Goal: Information Seeking & Learning: Understand process/instructions

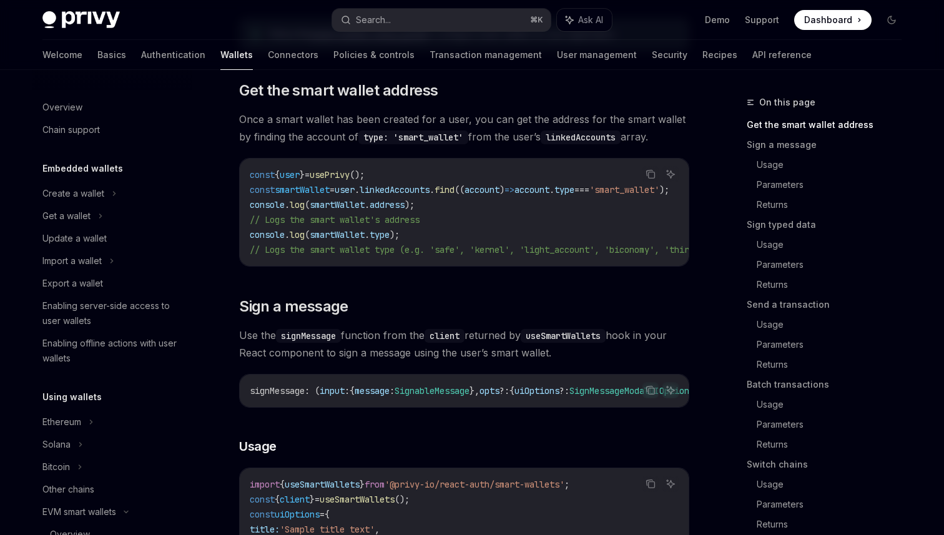
scroll to position [277, 0]
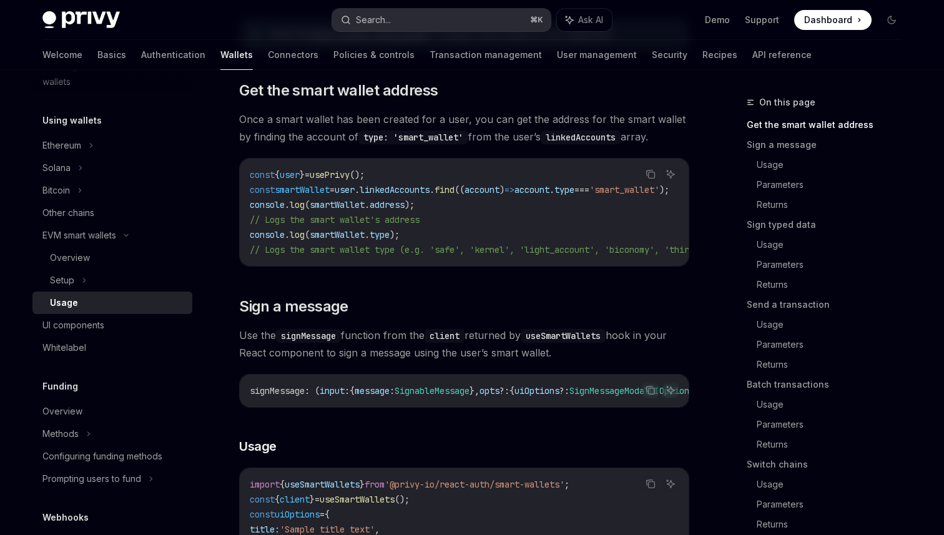
click at [425, 18] on button "Search... ⌘ K" at bounding box center [441, 20] width 219 height 22
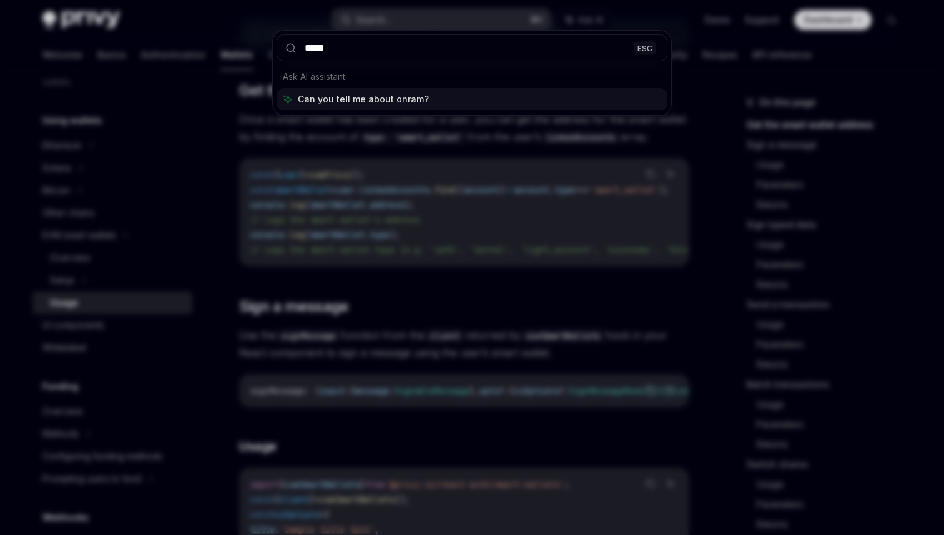
type input "******"
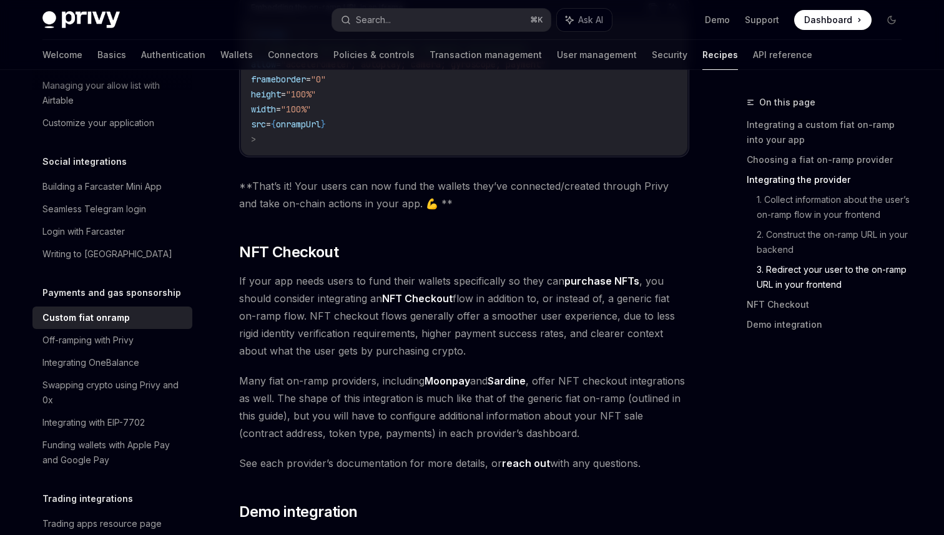
scroll to position [4258, 0]
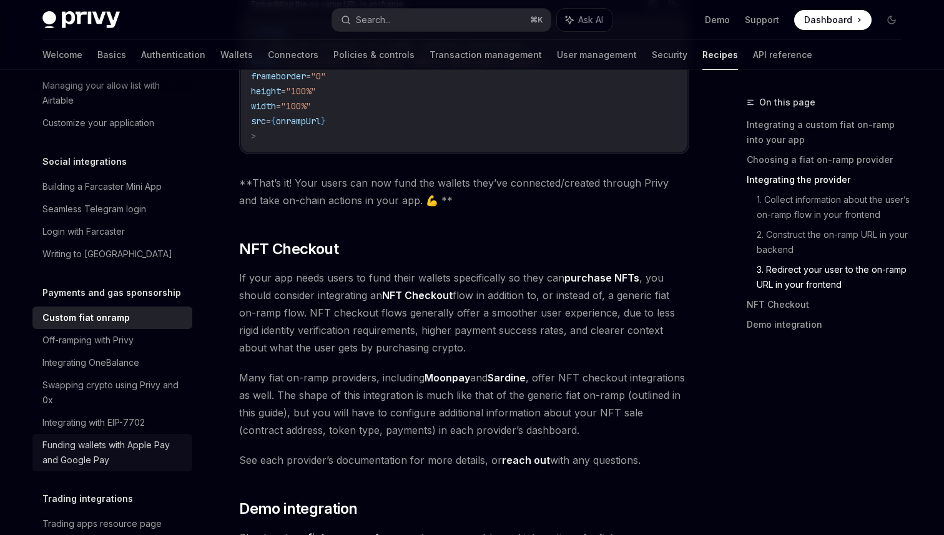
click at [120, 443] on div "Funding wallets with Apple Pay and Google Pay" at bounding box center [113, 453] width 142 height 30
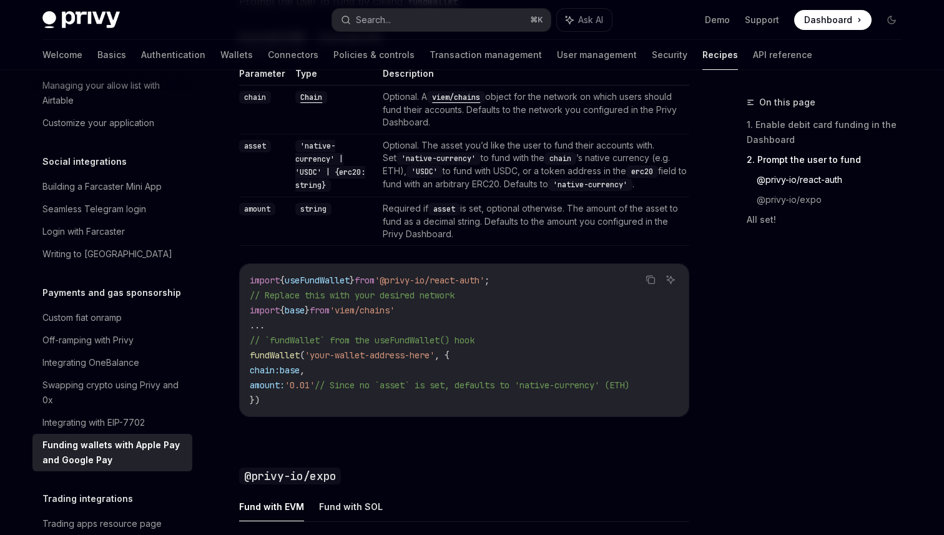
scroll to position [971, 0]
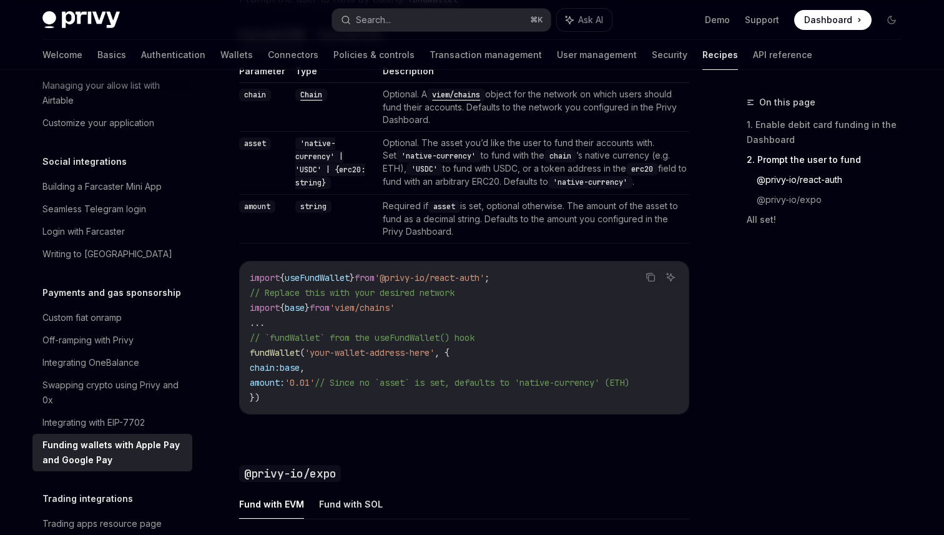
click at [344, 274] on span "useFundWallet" at bounding box center [317, 277] width 65 height 11
copy code "import { useFundWallet } from '@privy-io/react-auth' ;"
click at [260, 352] on span "fundWallet" at bounding box center [275, 352] width 50 height 11
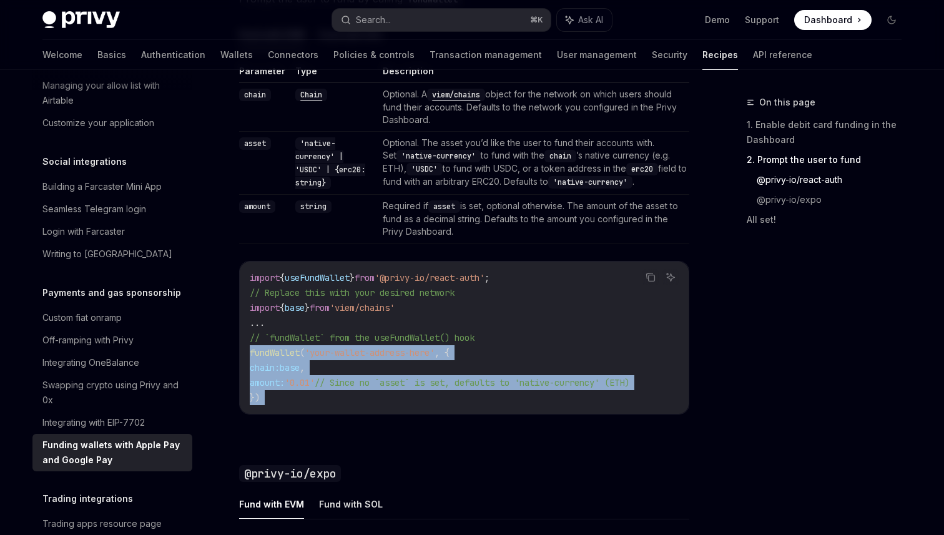
drag, startPoint x: 260, startPoint y: 352, endPoint x: 267, endPoint y: 391, distance: 39.4
click at [267, 391] on code "import { useFundWallet } from '@privy-io/react-auth' ; // Replace this with you…" at bounding box center [464, 337] width 429 height 135
copy div "fundWallet ( 'your-wallet-address-here' , { chain: base , amount: '0.01' // Sin…"
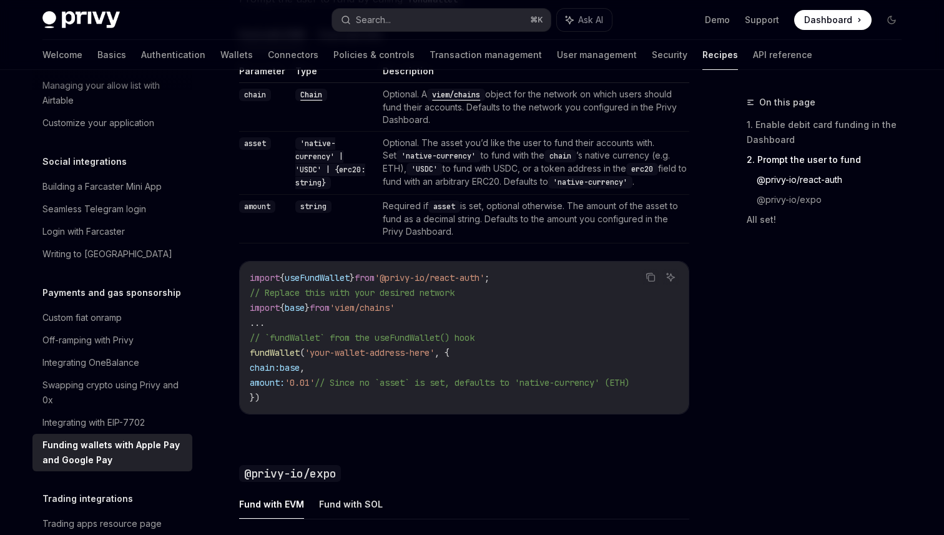
click at [355, 278] on span "}" at bounding box center [352, 277] width 5 height 11
copy code "import { useFundWallet } from '@privy-io/react-auth' ;"
click at [274, 352] on span "fundWallet" at bounding box center [275, 352] width 50 height 11
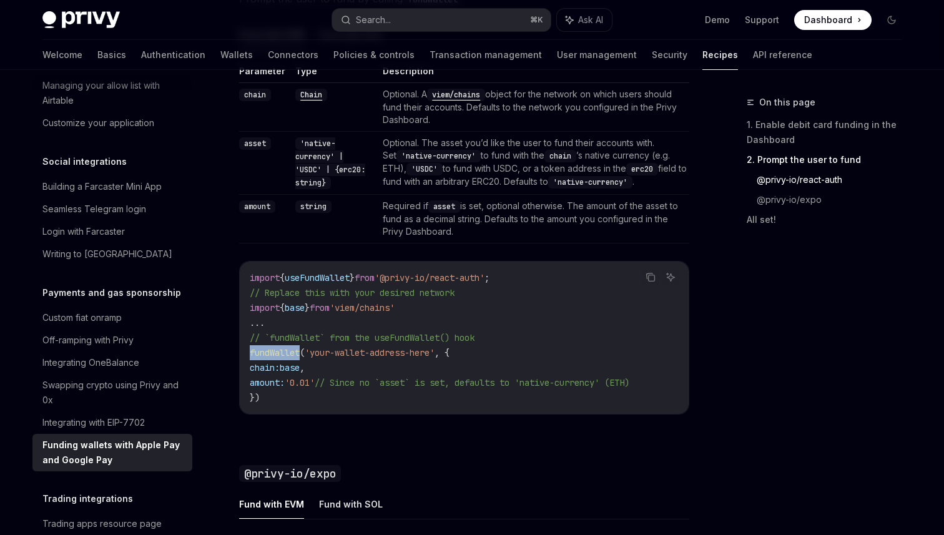
click at [274, 352] on span "fundWallet" at bounding box center [275, 352] width 50 height 11
copy span "fundWallet"
click at [265, 277] on span "import" at bounding box center [265, 277] width 30 height 11
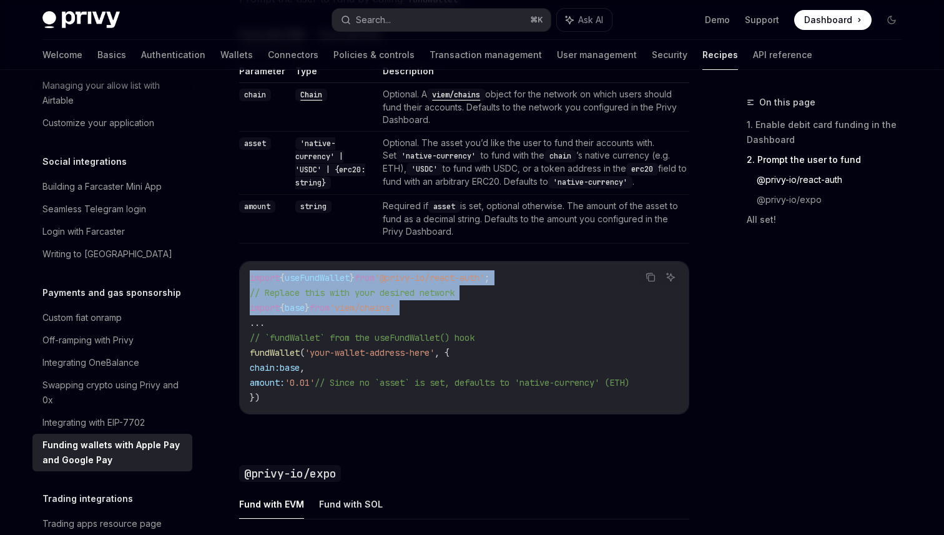
drag, startPoint x: 265, startPoint y: 277, endPoint x: 366, endPoint y: 307, distance: 105.5
click at [366, 307] on code "import { useFundWallet } from '@privy-io/react-auth' ; // Replace this with you…" at bounding box center [464, 337] width 429 height 135
copy code "import { useFundWallet } from '@privy-io/react-auth' ; // Replace this with you…"
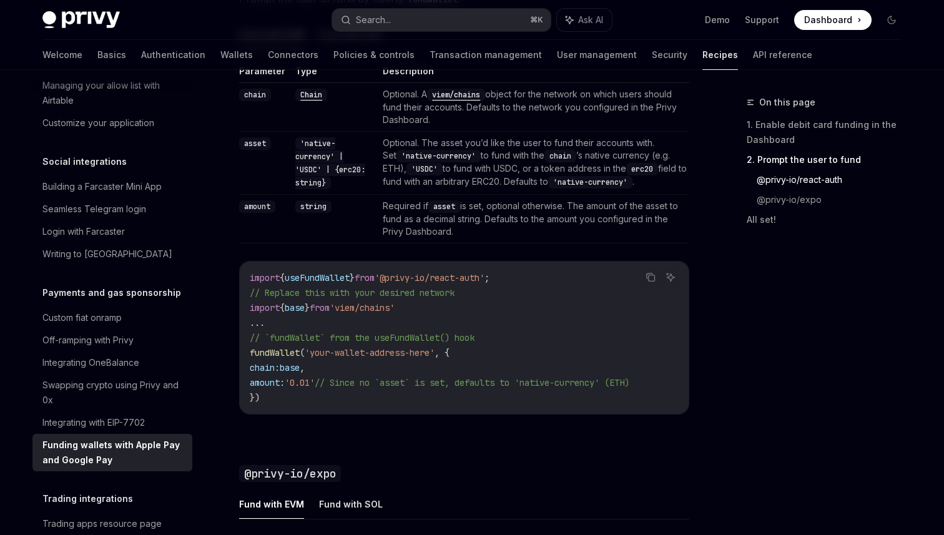
click at [520, 215] on td "Required if asset is set, optional otherwise. The amount of the asset to fund a…" at bounding box center [534, 219] width 312 height 49
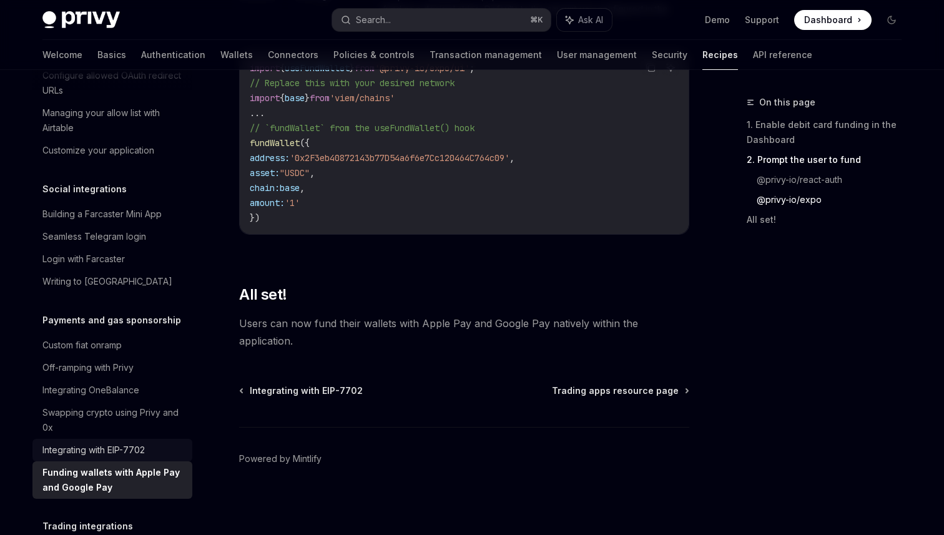
scroll to position [854, 0]
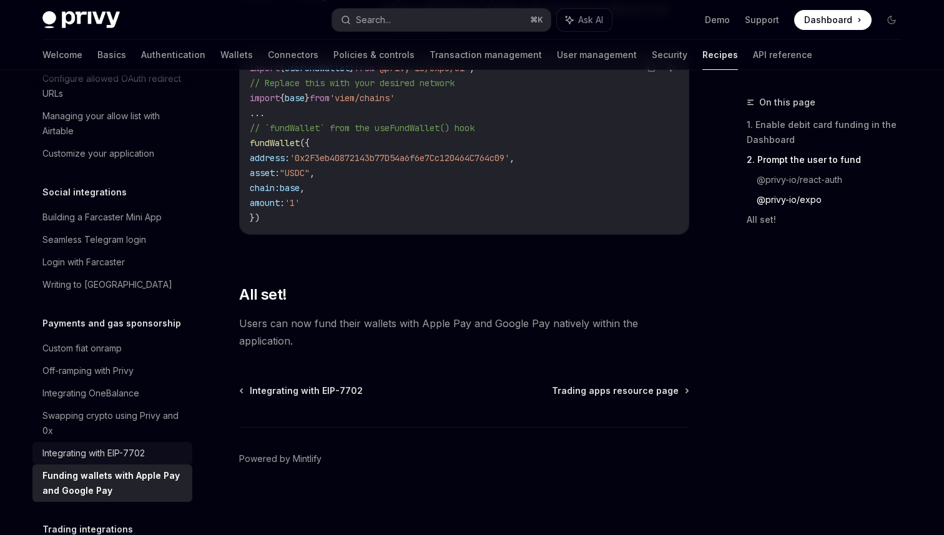
click at [131, 446] on div "Integrating with EIP-7702" at bounding box center [93, 453] width 102 height 15
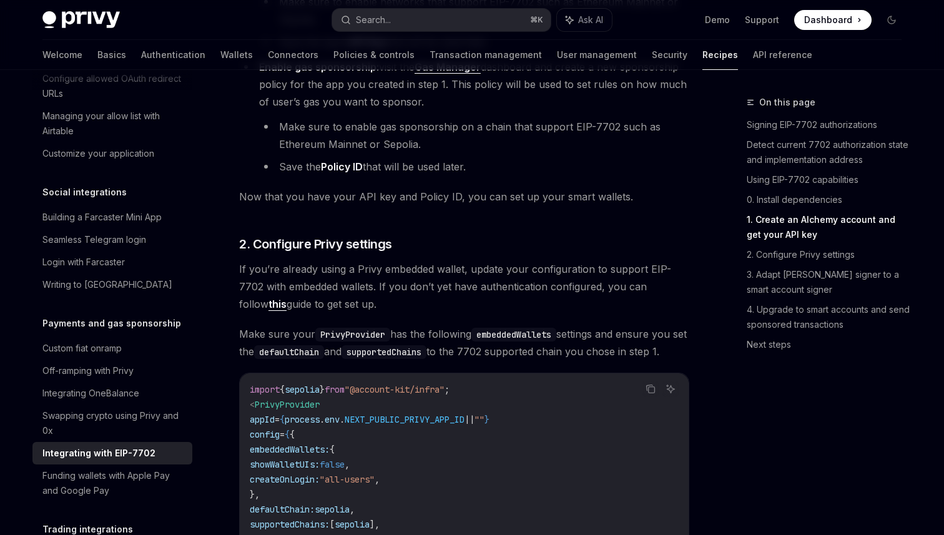
scroll to position [1354, 0]
click at [137, 340] on link "Custom fiat onramp" at bounding box center [112, 348] width 160 height 22
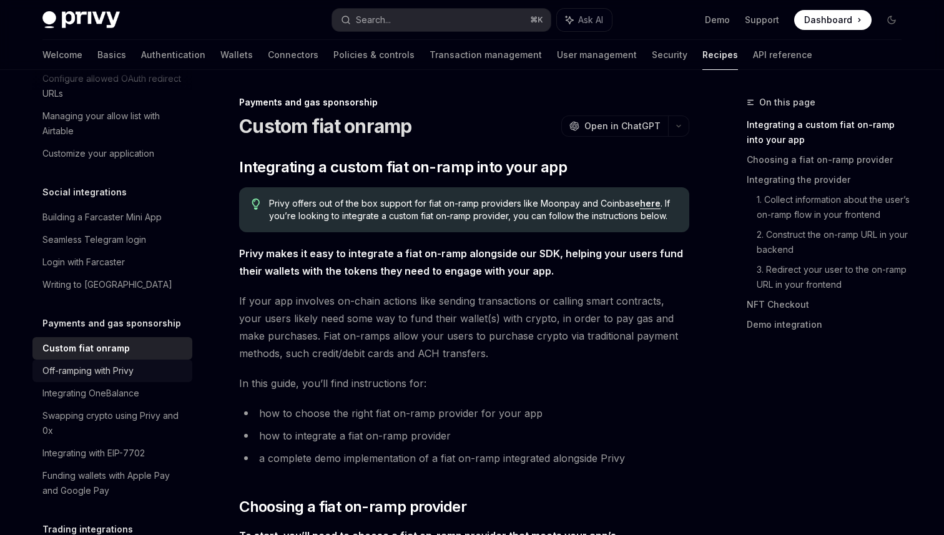
click at [131, 364] on div "Off-ramping with Privy" at bounding box center [87, 371] width 91 height 15
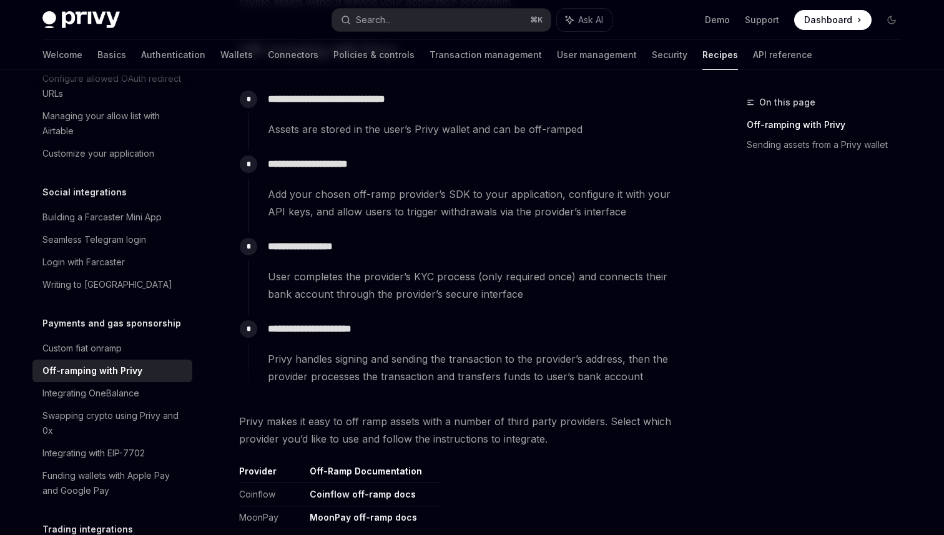
scroll to position [277, 0]
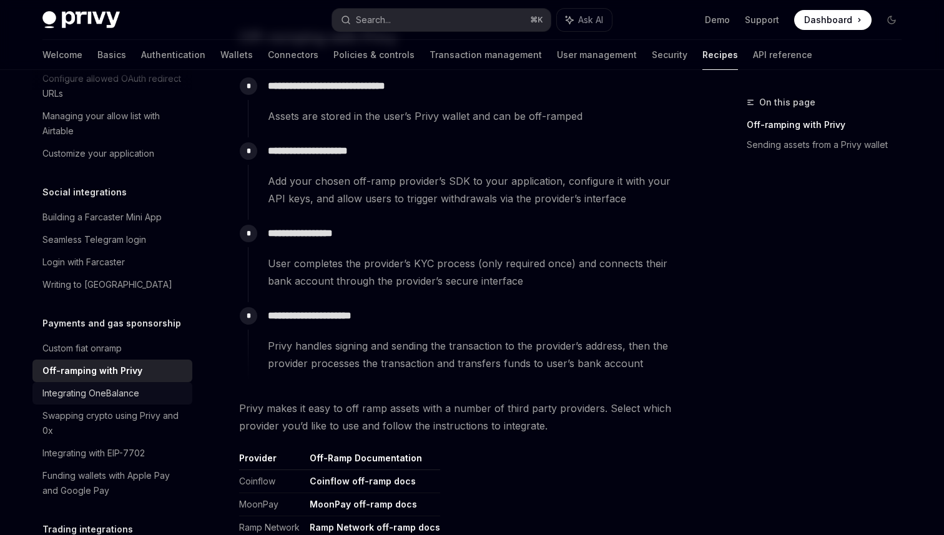
click at [109, 386] on div "Integrating OneBalance" at bounding box center [90, 393] width 97 height 15
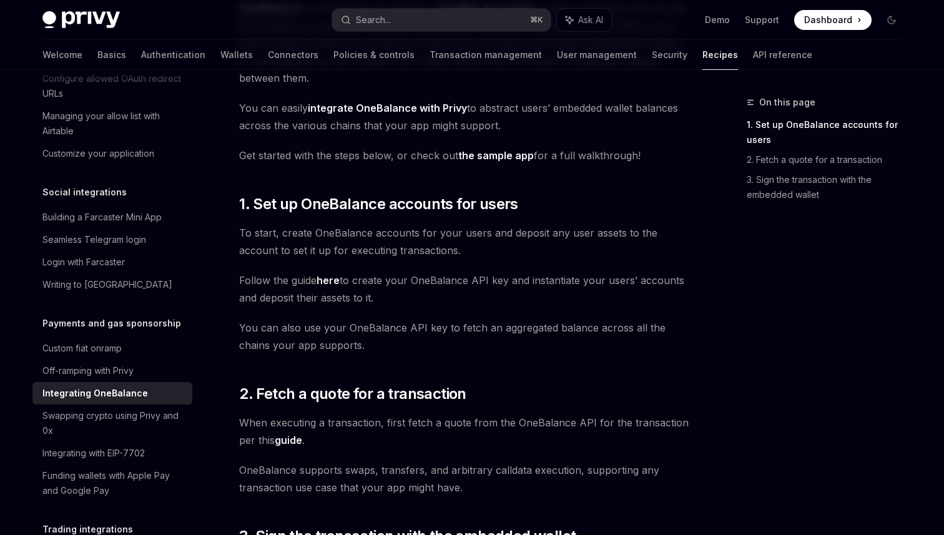
scroll to position [161, 0]
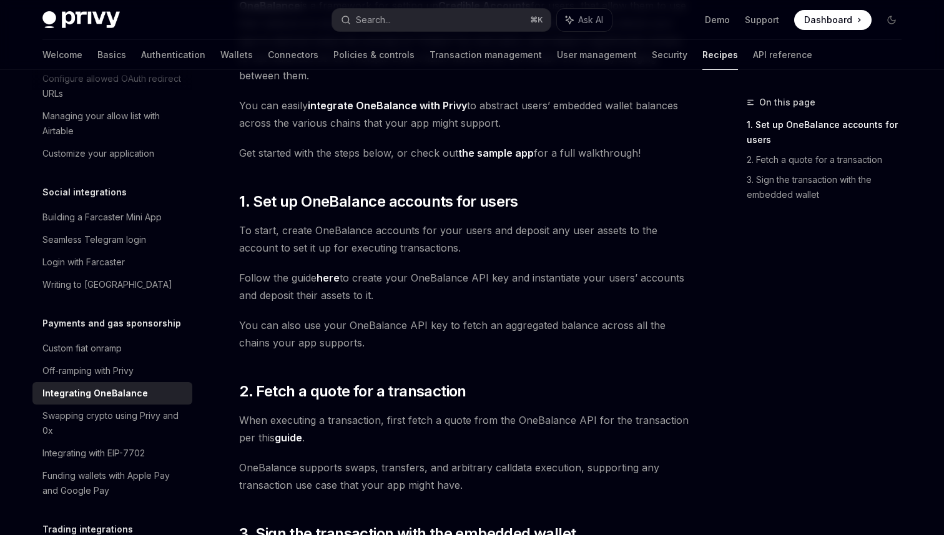
click at [498, 154] on link "the sample app" at bounding box center [496, 153] width 76 height 13
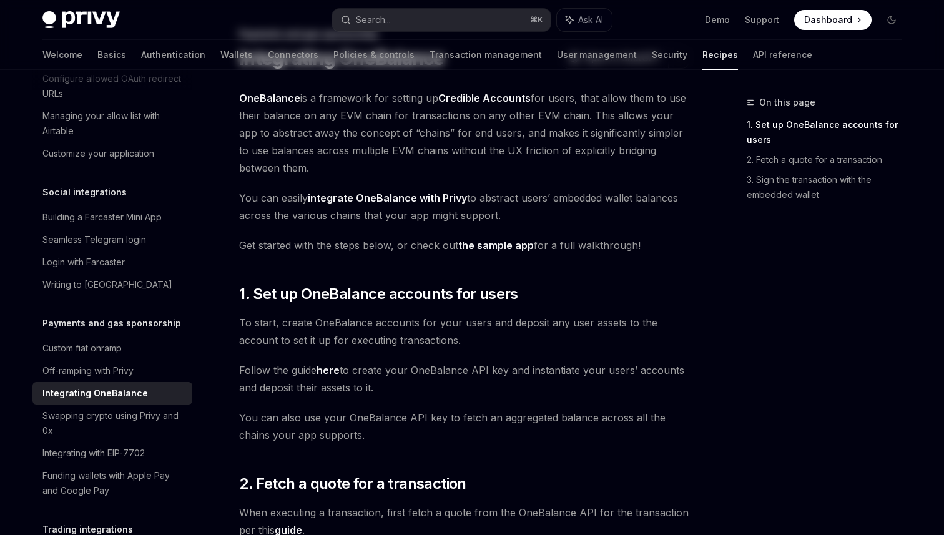
scroll to position [0, 0]
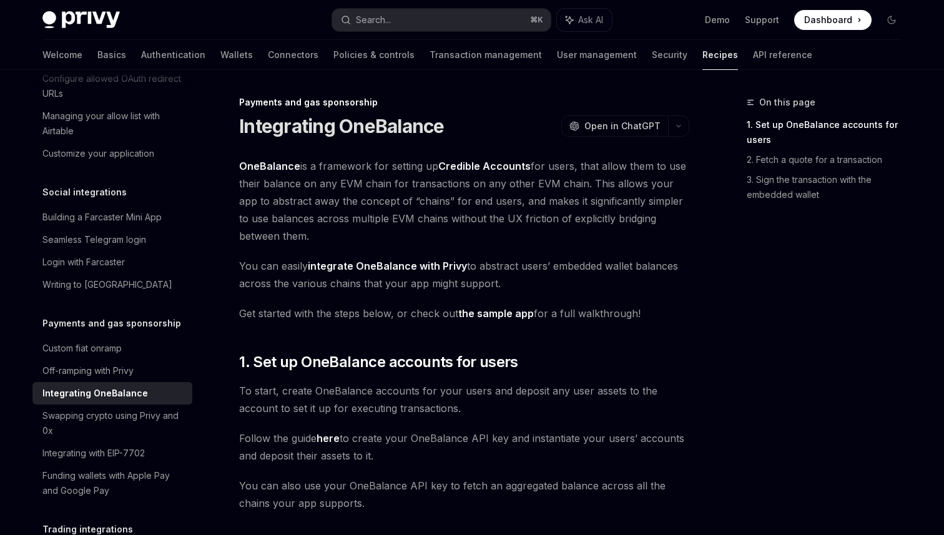
click at [277, 166] on link "OneBalance" at bounding box center [269, 166] width 61 height 13
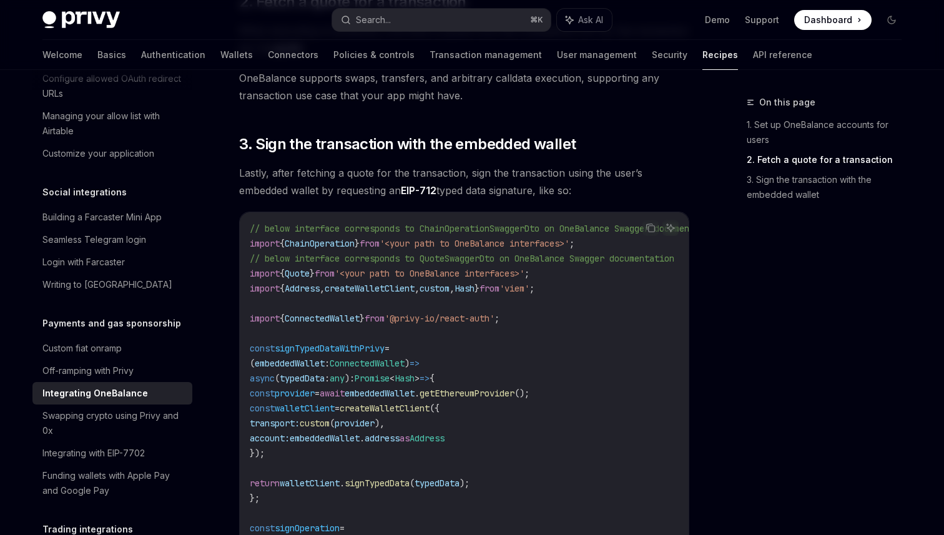
scroll to position [549, 0]
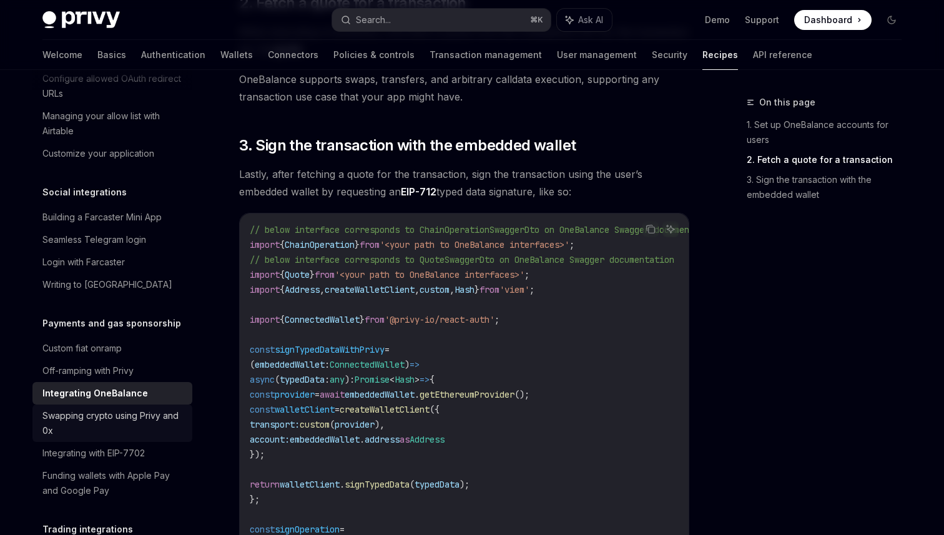
click at [137, 408] on div "Swapping crypto using Privy and 0x" at bounding box center [113, 423] width 142 height 30
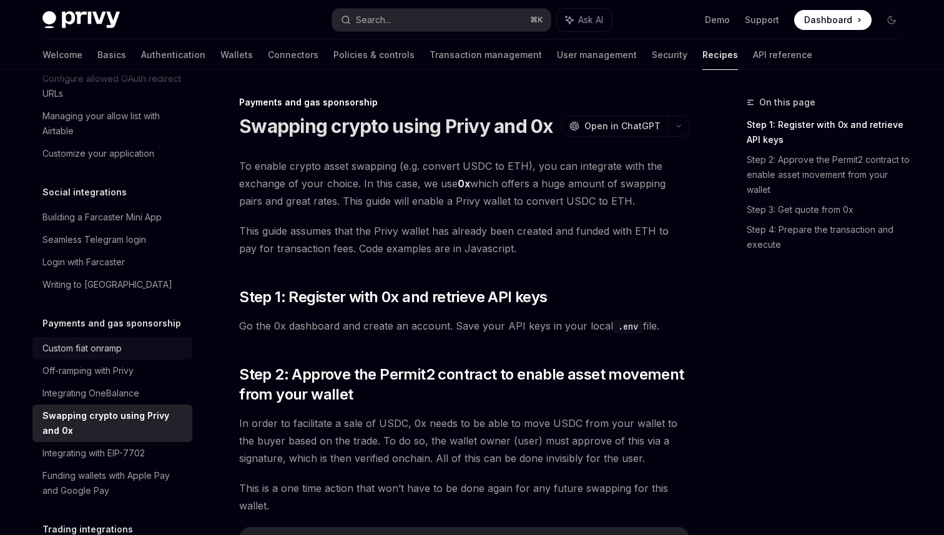
click at [114, 341] on div "Custom fiat onramp" at bounding box center [81, 348] width 79 height 15
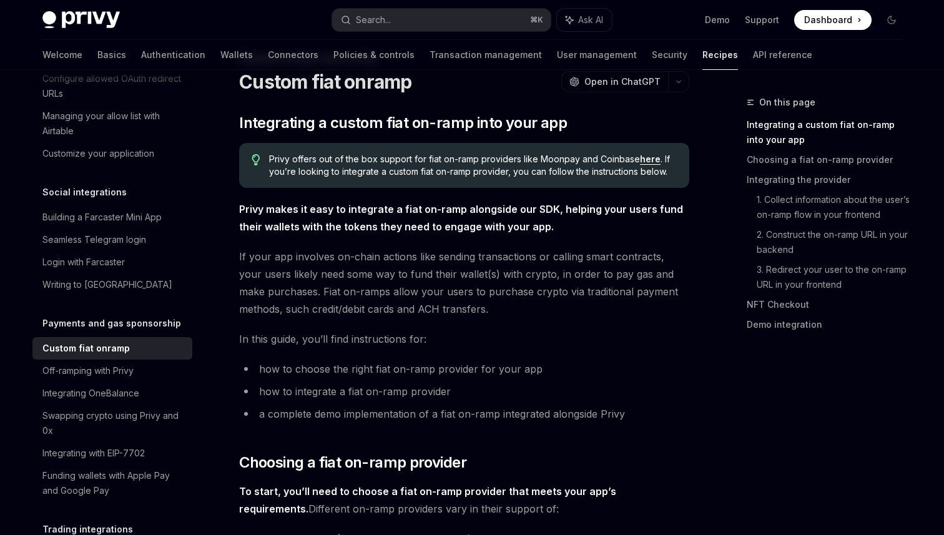
scroll to position [62, 0]
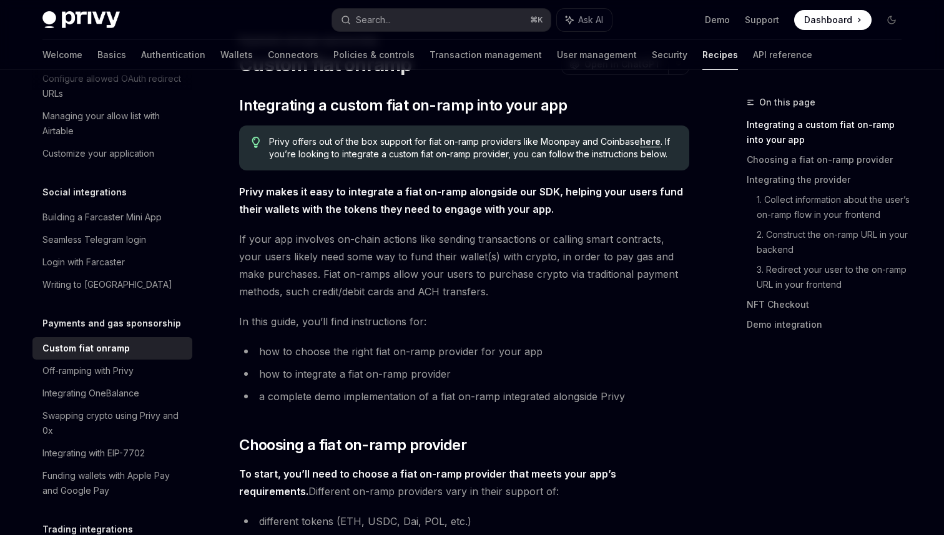
click at [650, 144] on link "here" at bounding box center [650, 141] width 21 height 11
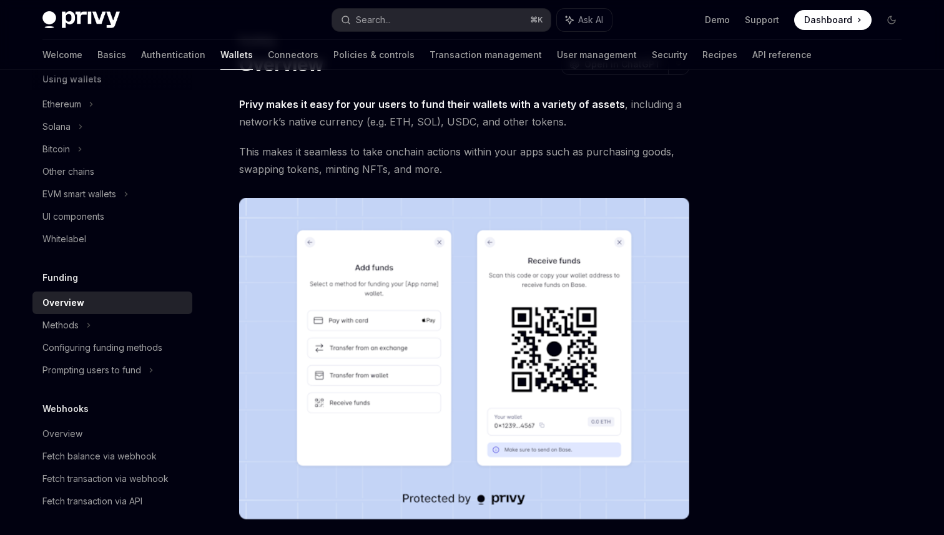
scroll to position [885, 0]
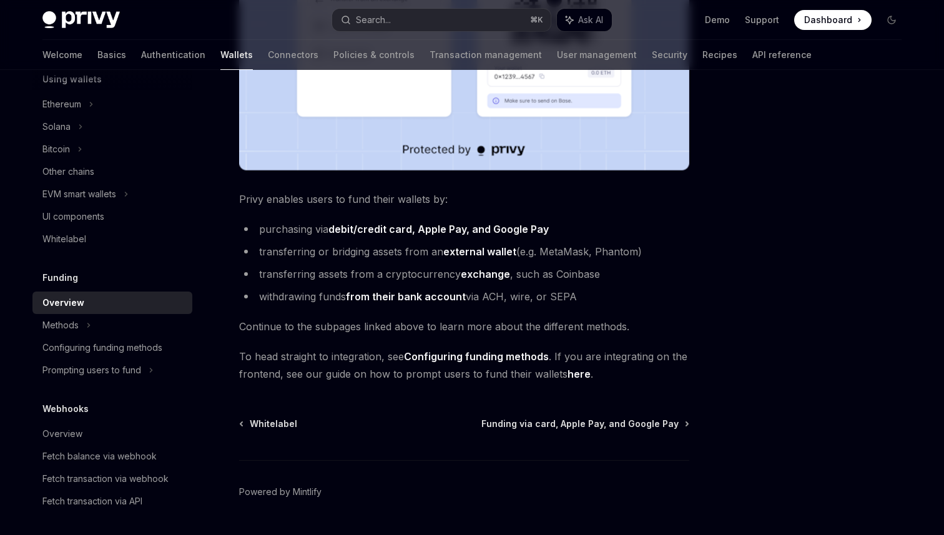
scroll to position [444, 0]
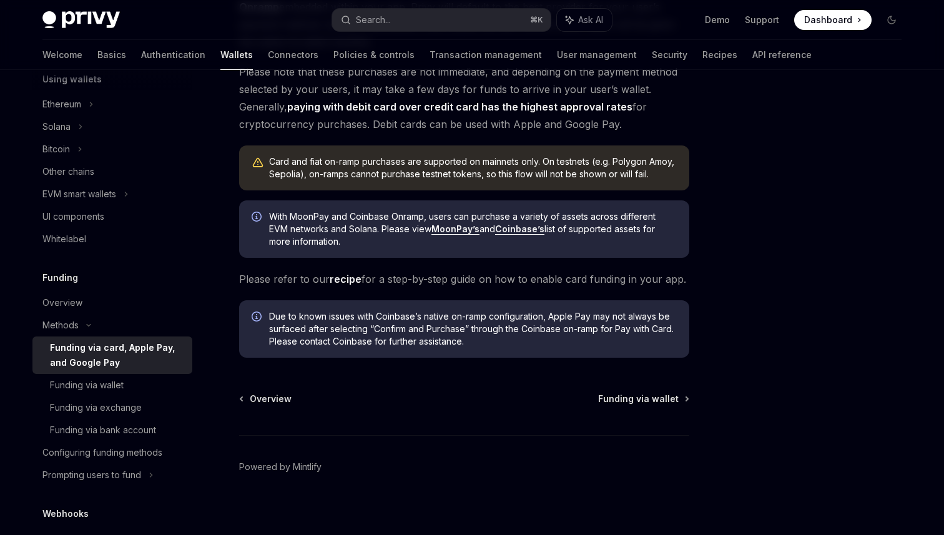
scroll to position [290, 0]
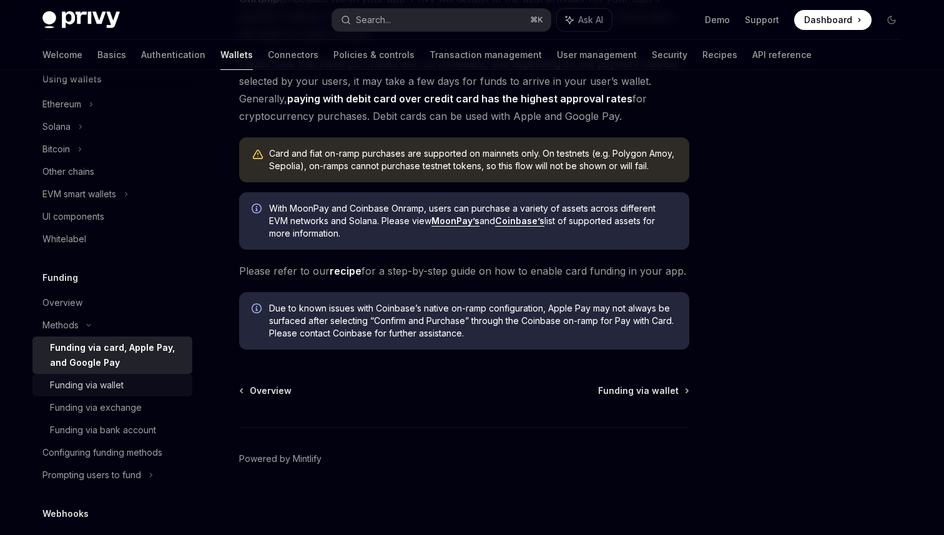
click at [122, 386] on div "Funding via wallet" at bounding box center [87, 385] width 74 height 15
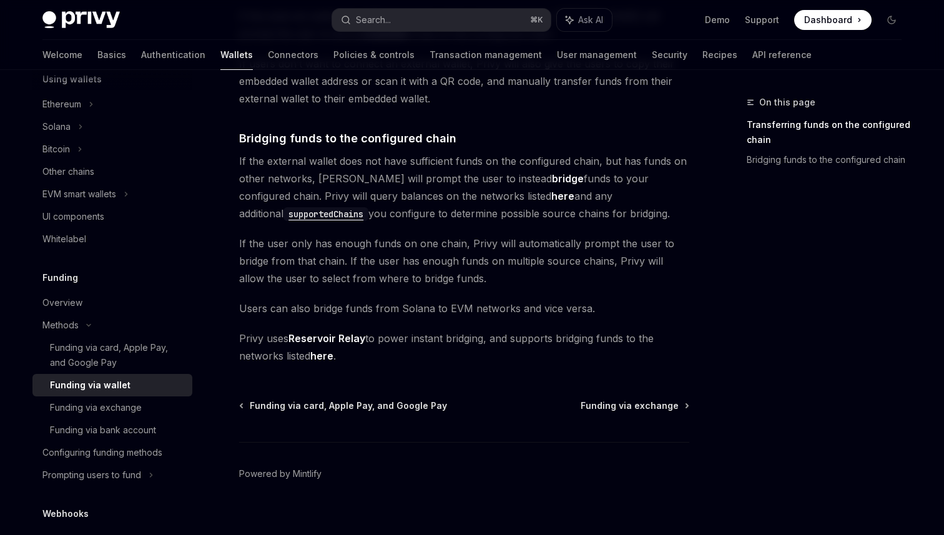
scroll to position [367, 0]
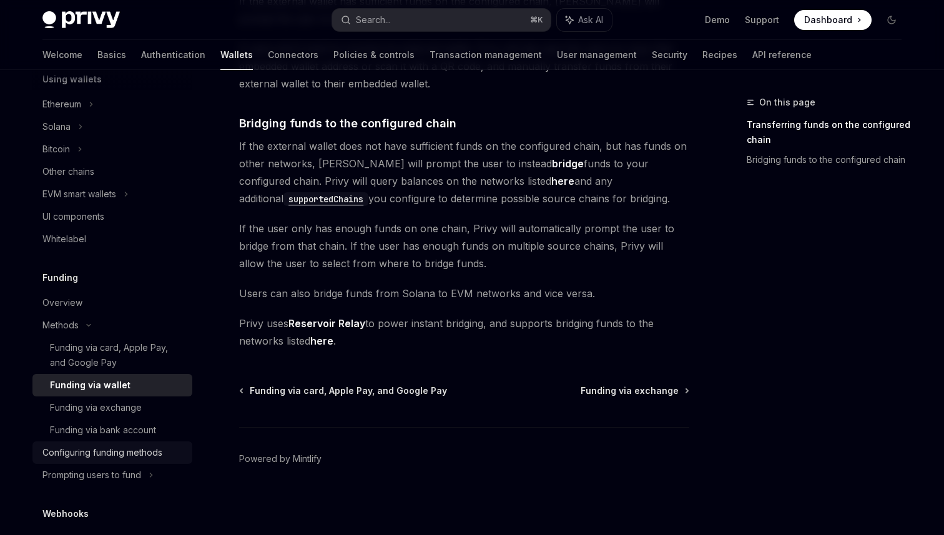
click at [112, 446] on div "Configuring funding methods" at bounding box center [102, 452] width 120 height 15
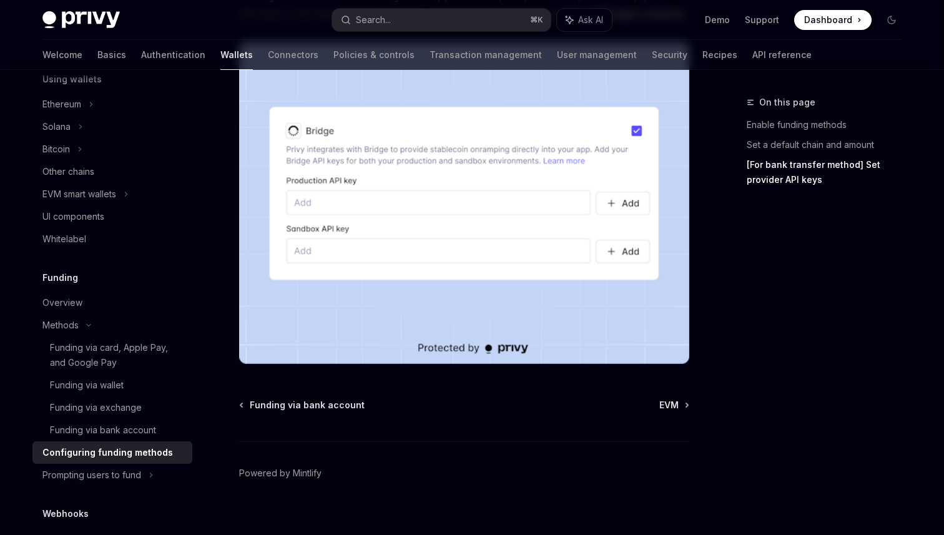
scroll to position [1191, 0]
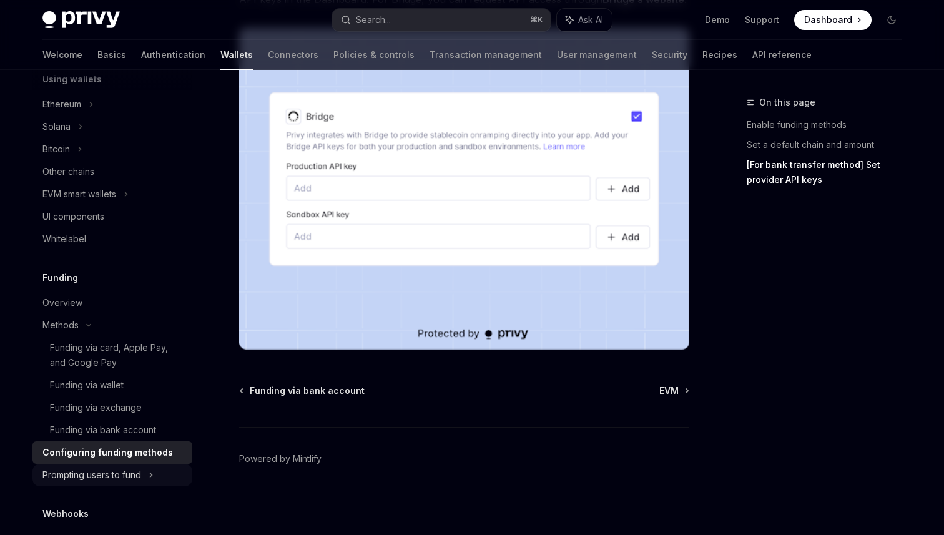
type textarea "*"
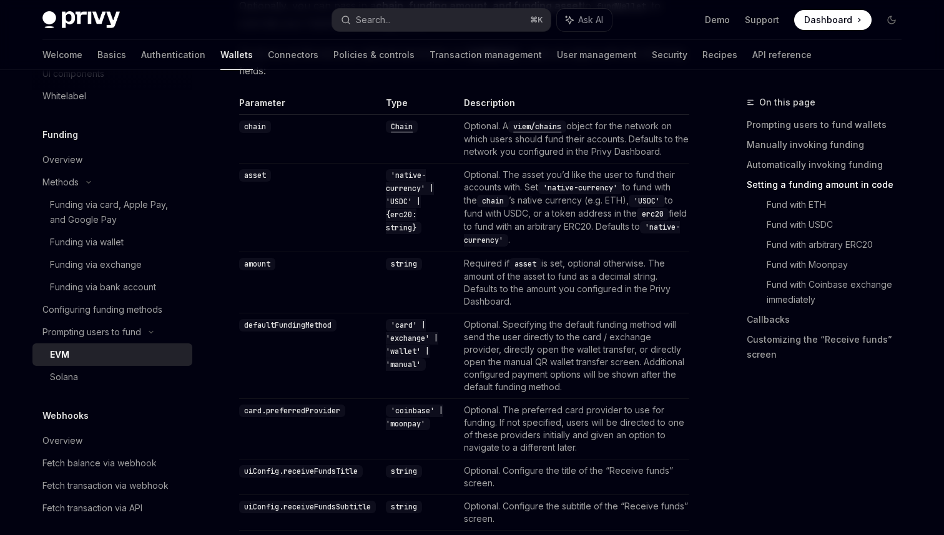
scroll to position [1181, 0]
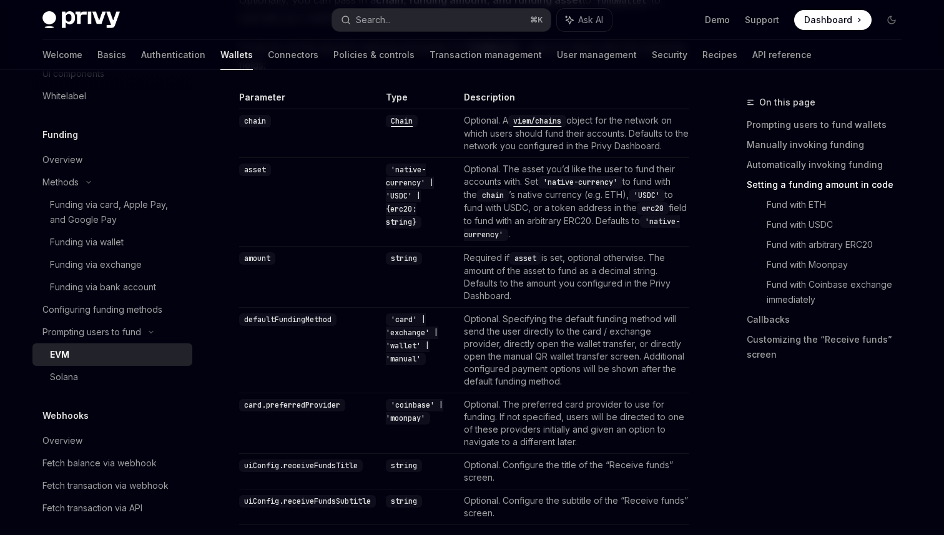
click at [294, 315] on code "defaultFundingMethod" at bounding box center [287, 320] width 97 height 12
copy code "defaultFundingMethod"
click at [520, 351] on td "Optional. Specifying the default funding method will send the user directly to …" at bounding box center [574, 350] width 230 height 86
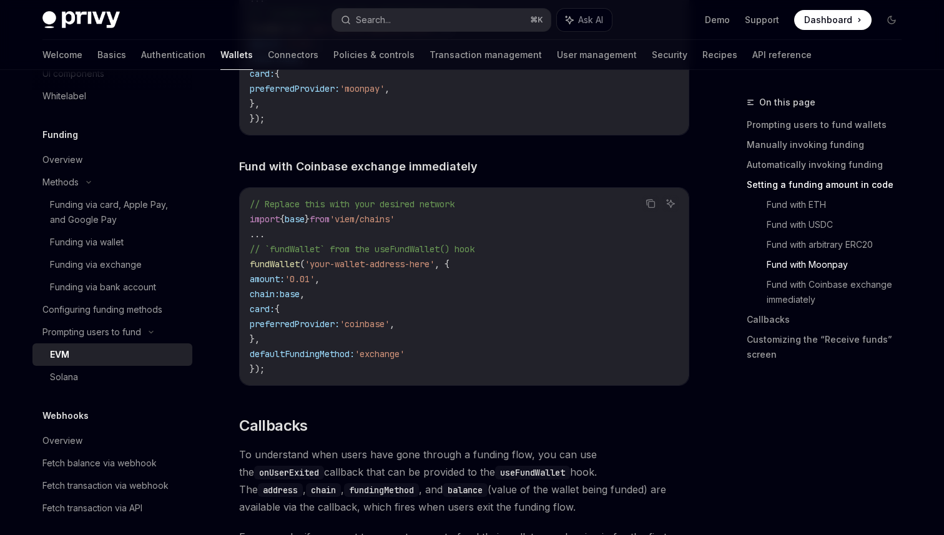
scroll to position [2468, 0]
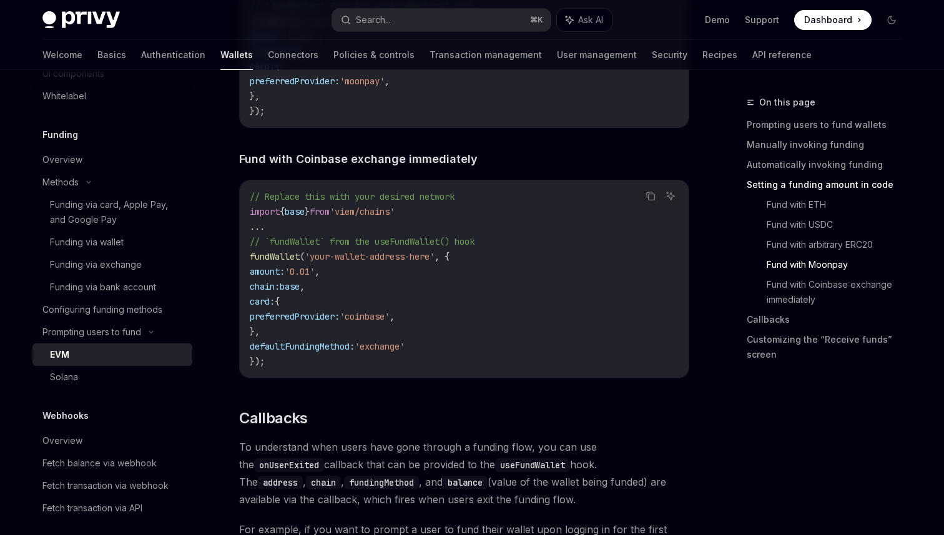
click at [382, 349] on span "'exchange'" at bounding box center [380, 346] width 50 height 11
copy span "exchange"
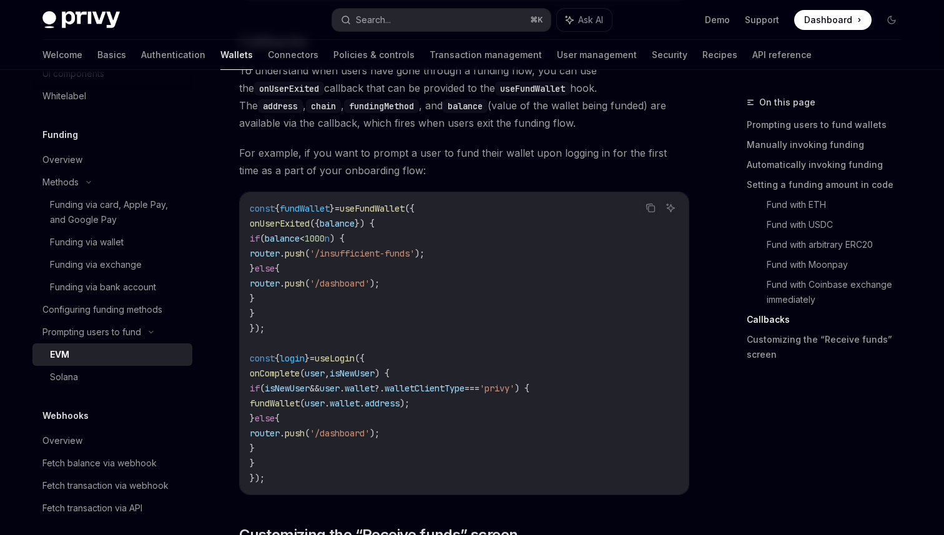
scroll to position [2844, 0]
drag, startPoint x: 261, startPoint y: 227, endPoint x: 283, endPoint y: 312, distance: 87.7
click at [283, 312] on code "const { fundWallet } = useFundWallet ({ onUserExited ({ balance }) { if ( balan…" at bounding box center [464, 344] width 429 height 285
copy code "onUserExited ({ balance }) { if ( balance < 1000 n ) { router . push ( '/insuff…"
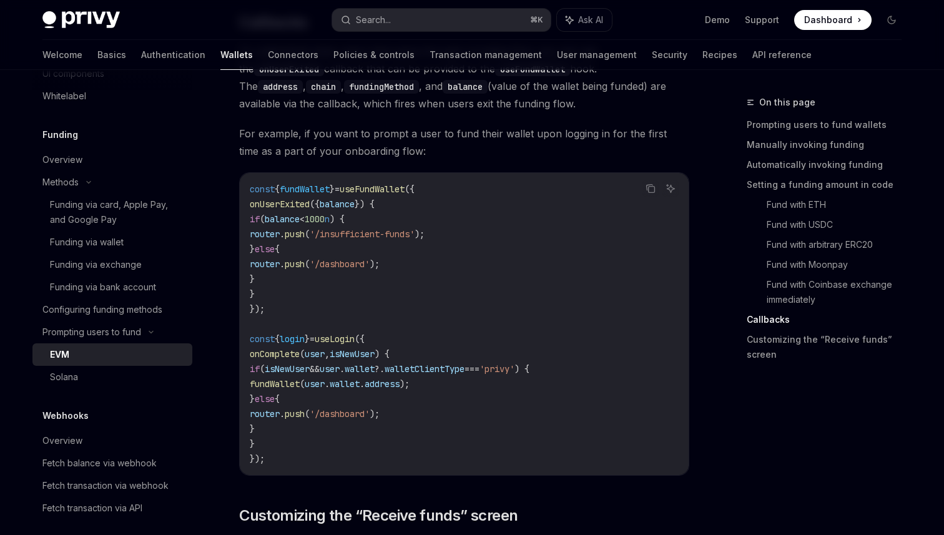
scroll to position [2869, 0]
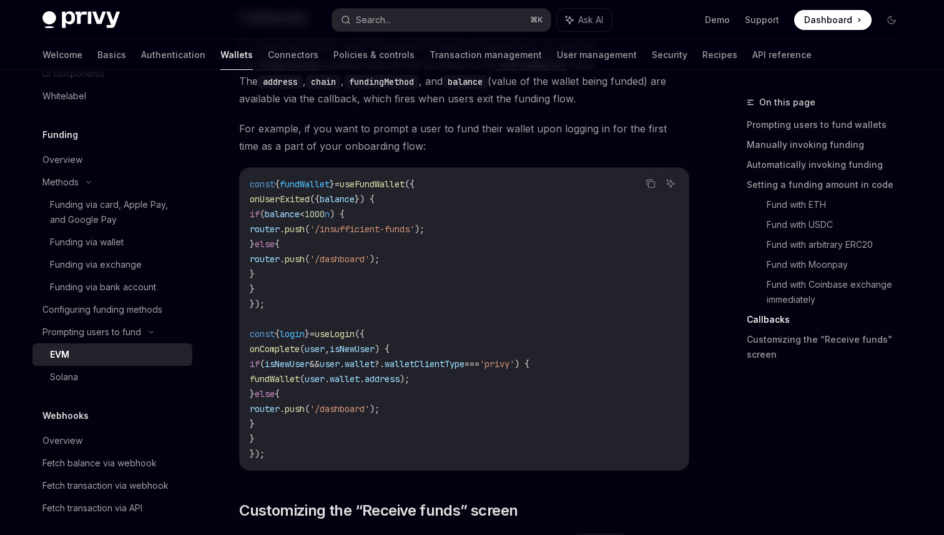
click at [415, 190] on span "({" at bounding box center [410, 184] width 10 height 11
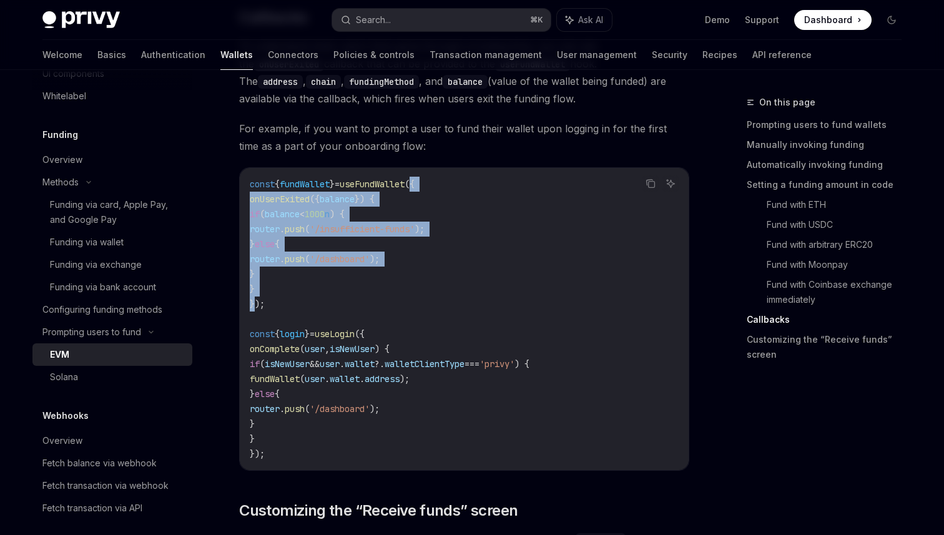
drag, startPoint x: 436, startPoint y: 191, endPoint x: 256, endPoint y: 302, distance: 211.5
click at [256, 302] on code "const { fundWallet } = useFundWallet ({ onUserExited ({ balance }) { if ( balan…" at bounding box center [464, 319] width 429 height 285
copy code "{ onUserExited ({ balance }) { if ( balance < 1000 n ) { router . push ( '/insu…"
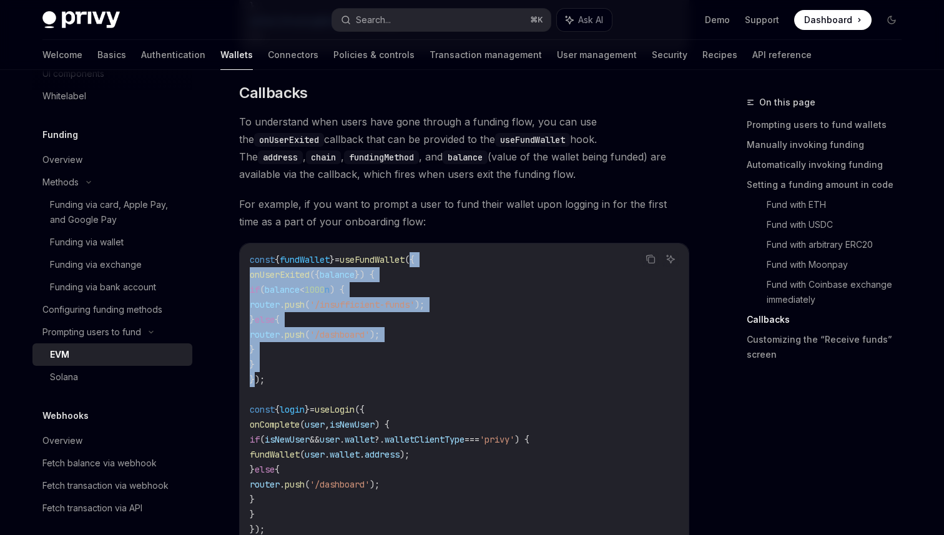
scroll to position [2796, 0]
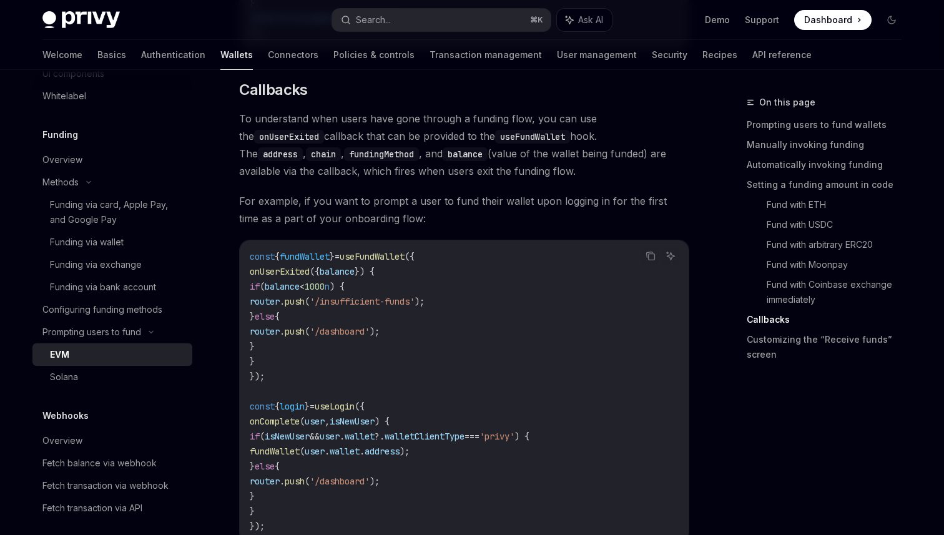
click at [303, 147] on code "address" at bounding box center [280, 154] width 45 height 14
copy code "address"
